Goal: Task Accomplishment & Management: Complete application form

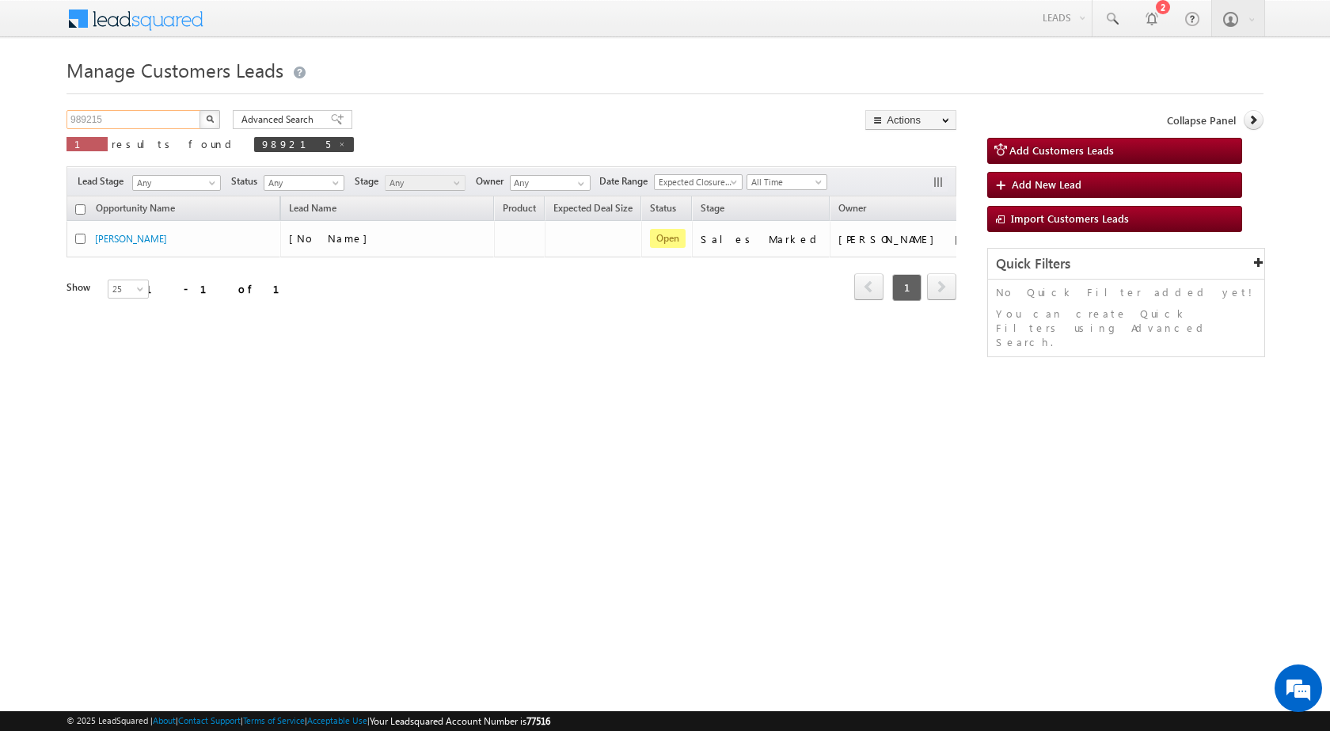
click at [84, 121] on input "989215" at bounding box center [133, 119] width 135 height 19
paste input "94561"
type input "994561"
click at [199, 110] on button "button" at bounding box center [209, 119] width 21 height 19
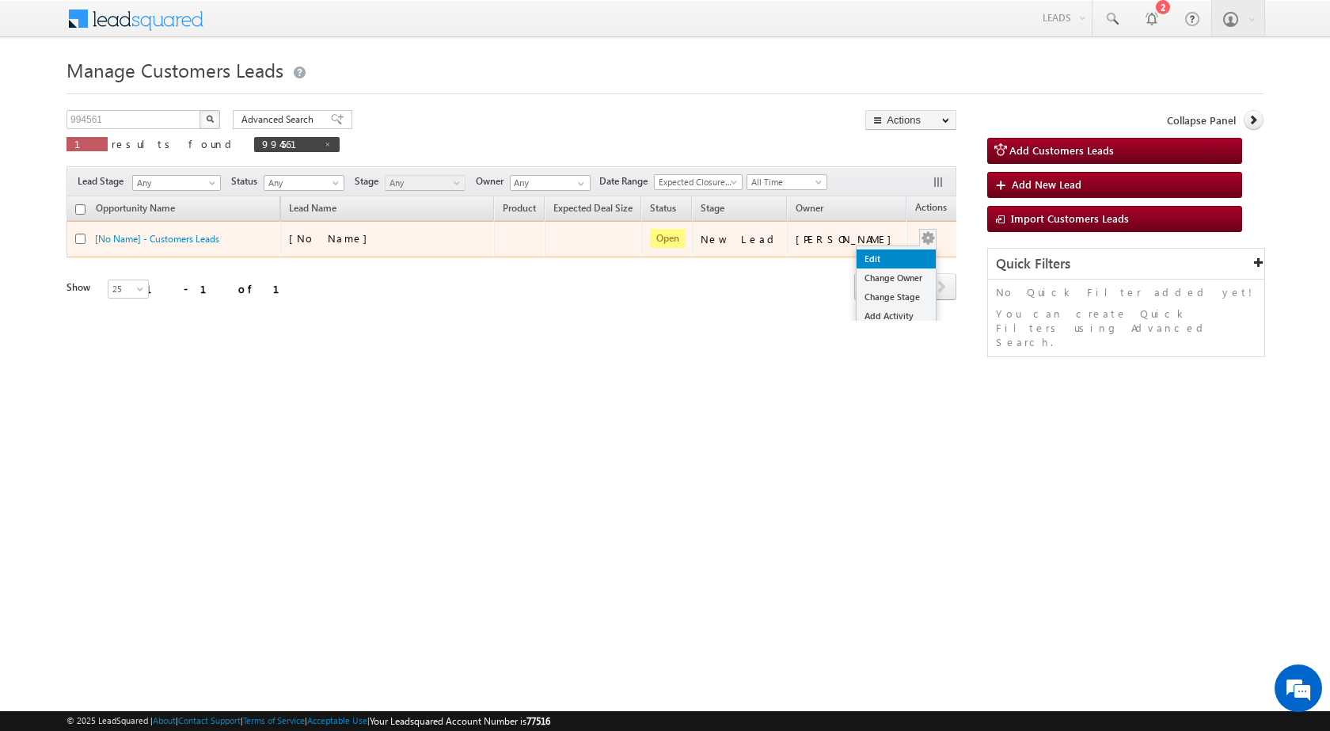
click at [872, 252] on link "Edit" at bounding box center [896, 258] width 79 height 19
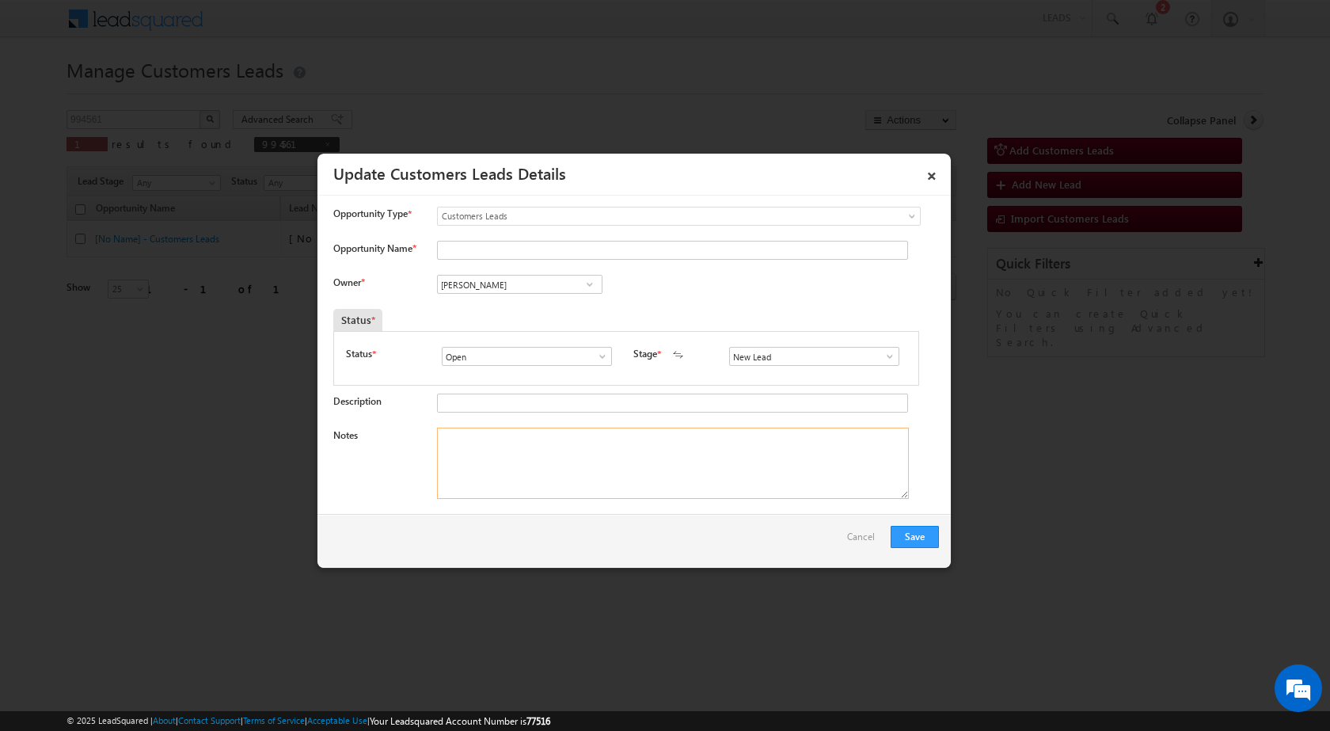
click at [622, 456] on textarea "Notes" at bounding box center [673, 462] width 472 height 71
paste textarea "994561 / [PERSON_NAME] / 9415460245 / CONSTRUCTION / OWNER - HIMSELF / 226011 T…"
type textarea "994561 / [PERSON_NAME] / 9415460245 / CONSTRUCTION / OWNER - HIMSELF / 226011 T…"
click at [882, 359] on span at bounding box center [890, 356] width 16 height 13
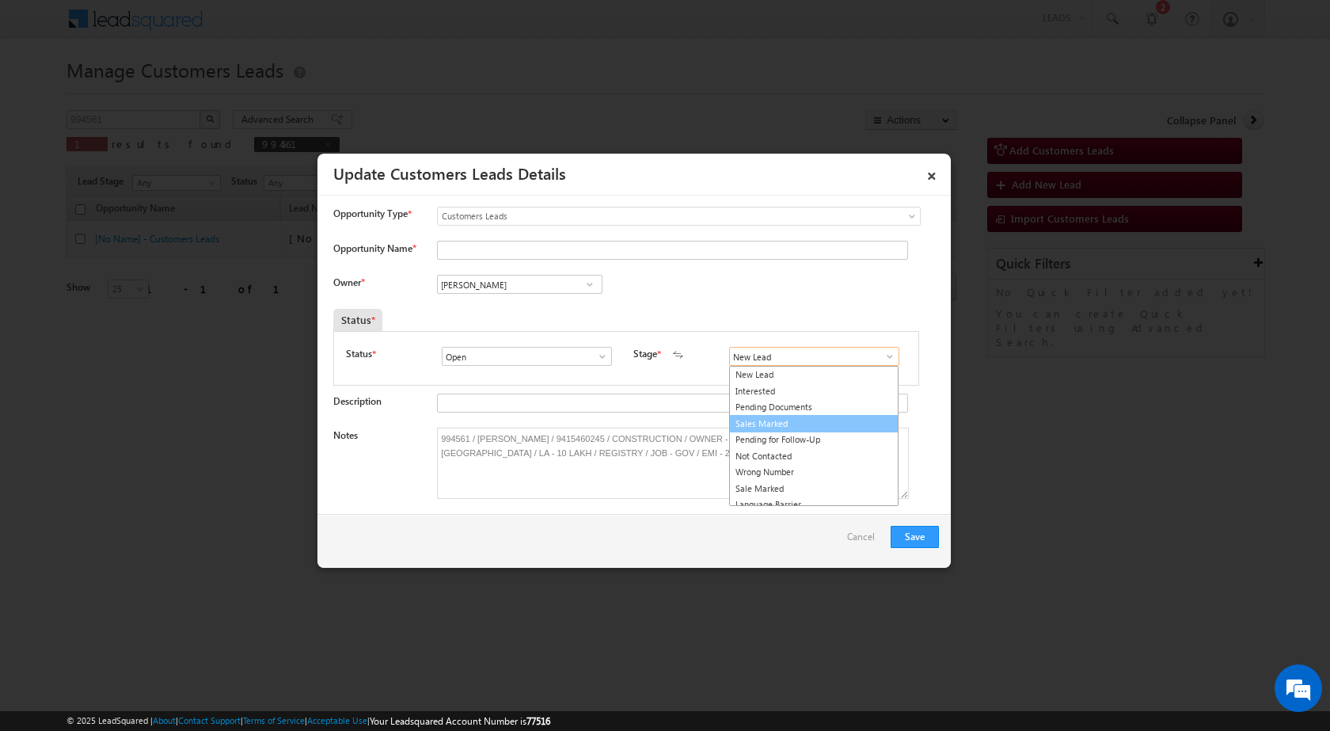
click at [830, 427] on link "Sales Marked" at bounding box center [813, 424] width 169 height 18
type input "Sales Marked"
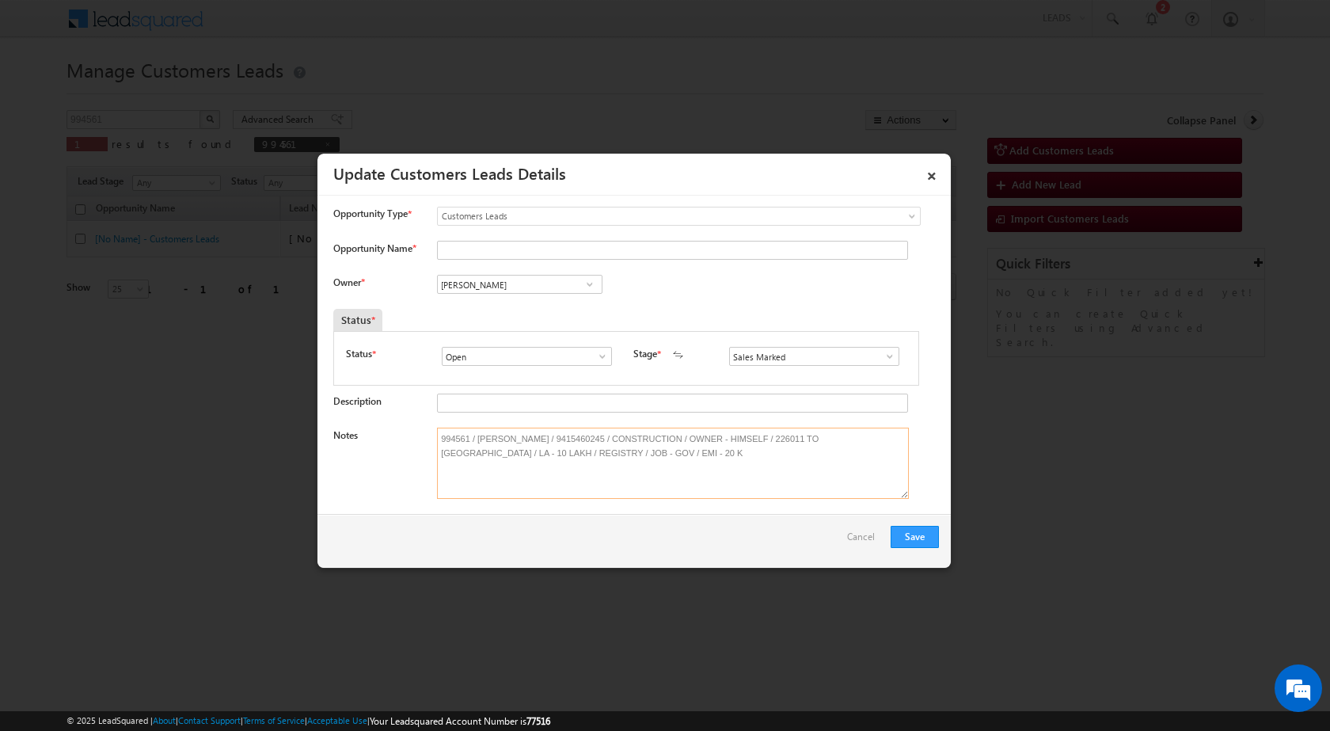
drag, startPoint x: 473, startPoint y: 435, endPoint x: 545, endPoint y: 437, distance: 72.9
click at [545, 437] on textarea "994561 / [PERSON_NAME] / 9415460245 / CONSTRUCTION / OWNER - HIMSELF / 226011 T…" at bounding box center [673, 462] width 472 height 71
click at [486, 256] on input "Opportunity Name *" at bounding box center [672, 250] width 471 height 19
paste input "[PERSON_NAME]"
type input "[PERSON_NAME]"
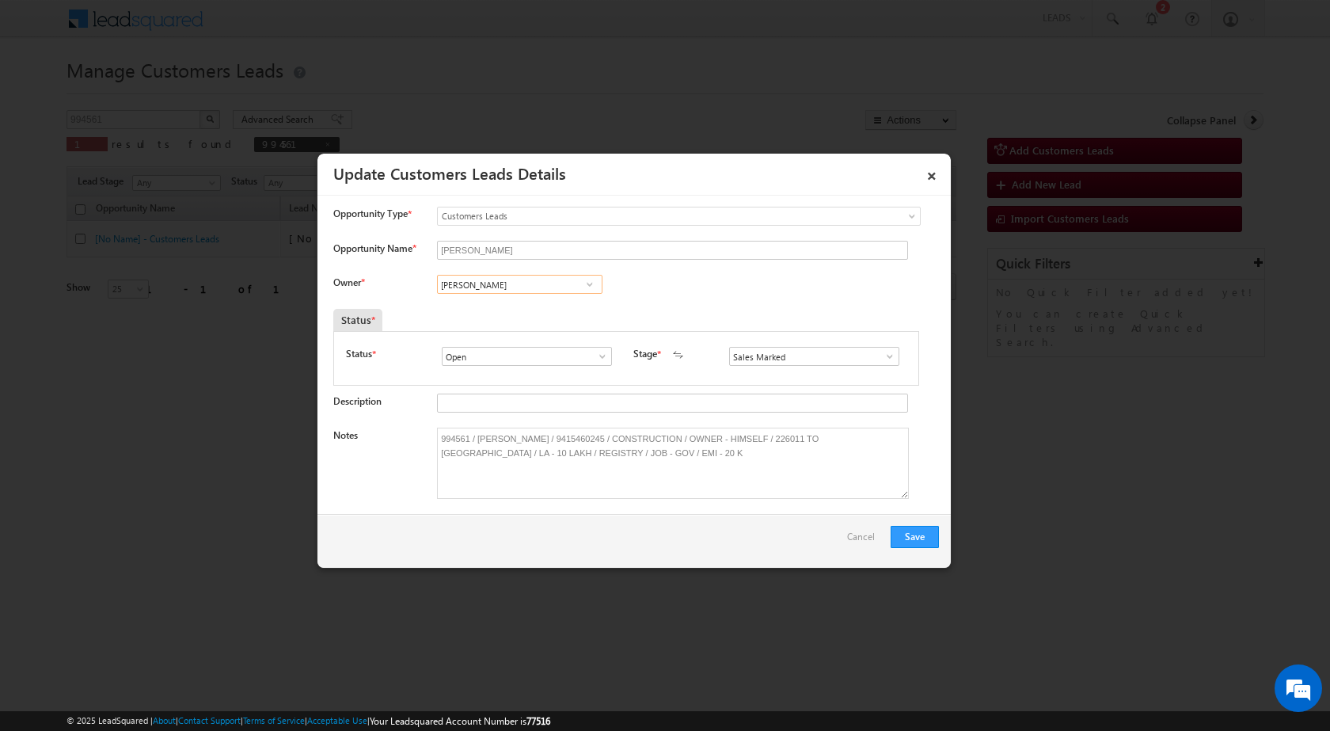
click at [489, 283] on input "[PERSON_NAME]" at bounding box center [519, 284] width 165 height 19
paste input "[PERSON_NAME][EMAIL_ADDRESS][DOMAIN_NAME]"
click at [538, 307] on link "[PERSON_NAME] [PERSON_NAME][EMAIL_ADDRESS][DOMAIN_NAME]" at bounding box center [519, 309] width 165 height 30
type input "[PERSON_NAME]"
click at [918, 543] on button "Save" at bounding box center [915, 537] width 48 height 22
